Goal: Transaction & Acquisition: Purchase product/service

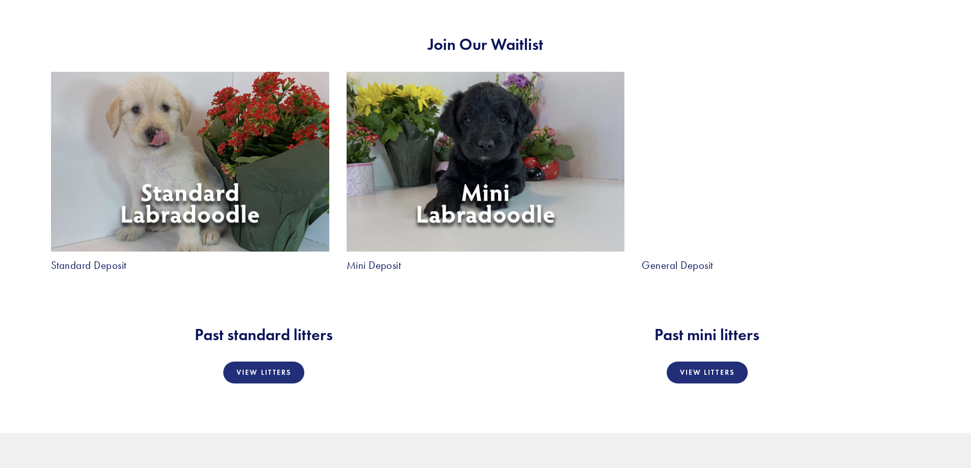
scroll to position [2038, 0]
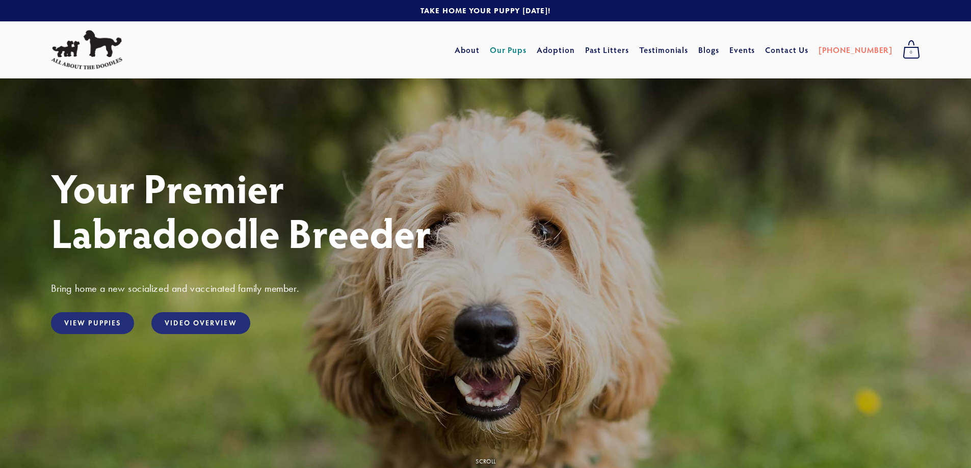
click at [527, 50] on link "Our Pups" at bounding box center [508, 50] width 37 height 18
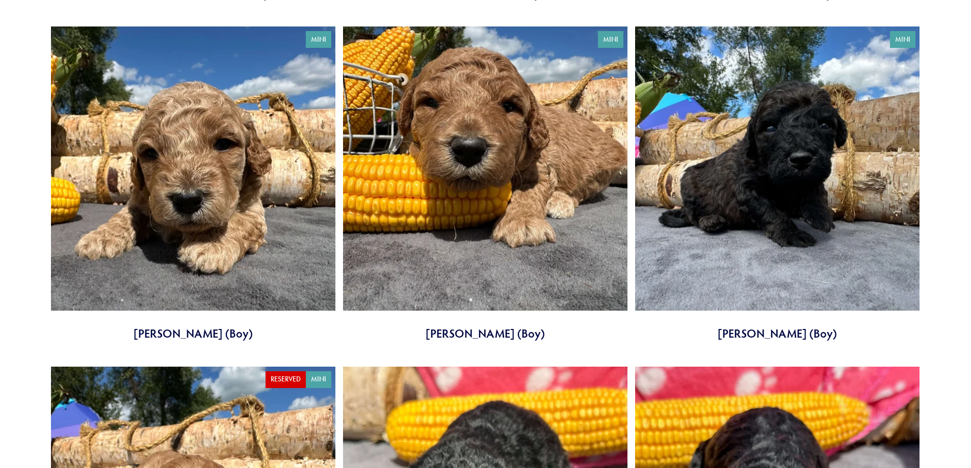
scroll to position [2752, 0]
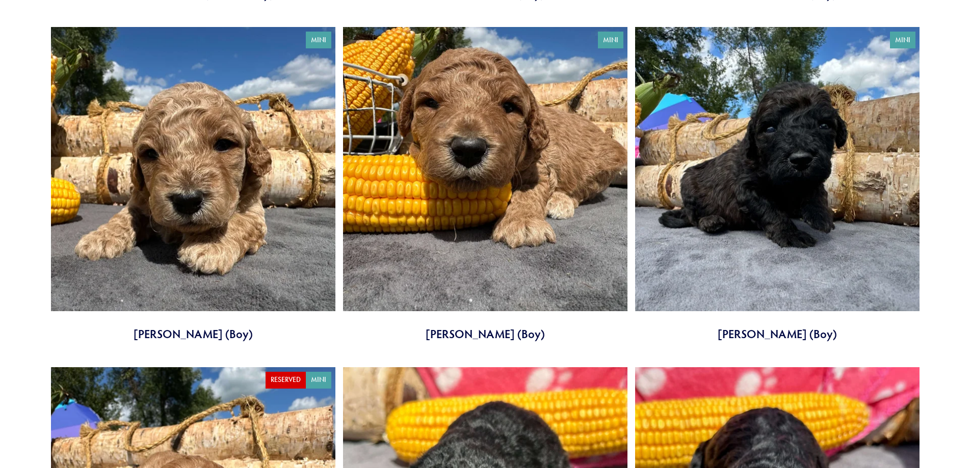
click at [472, 179] on link at bounding box center [485, 184] width 284 height 315
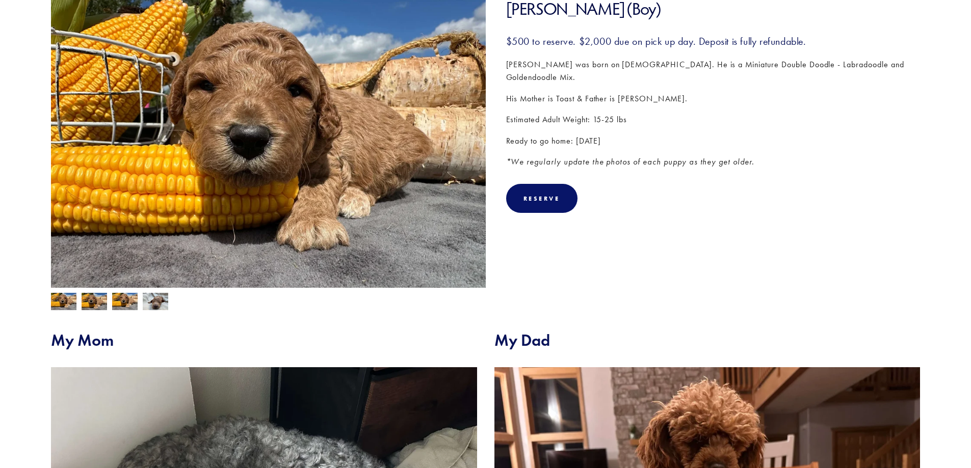
scroll to position [84, 0]
